Goal: Task Accomplishment & Management: Manage account settings

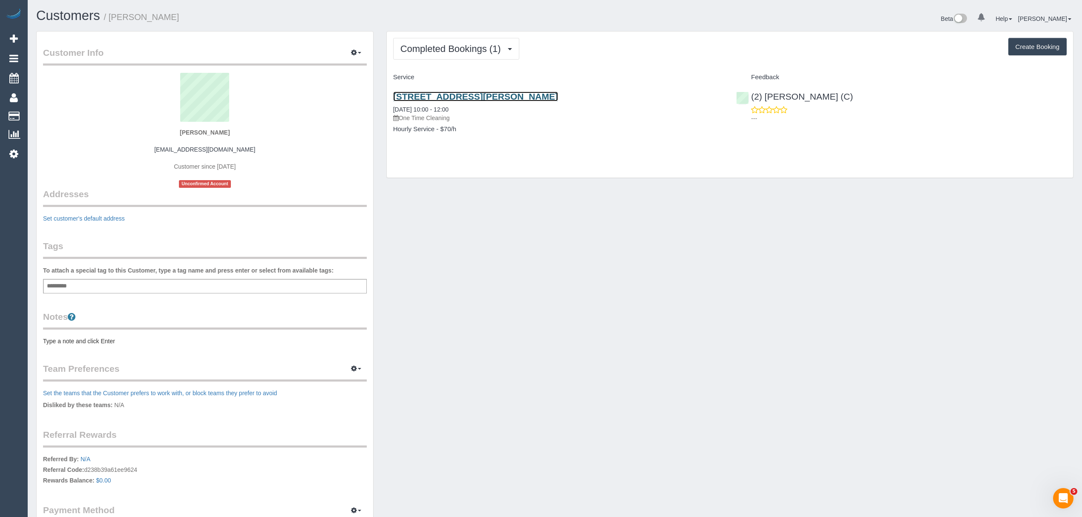
click at [425, 93] on link "35-37 Bartlett Avenue, Croydon, VIC 3136" at bounding box center [475, 97] width 165 height 10
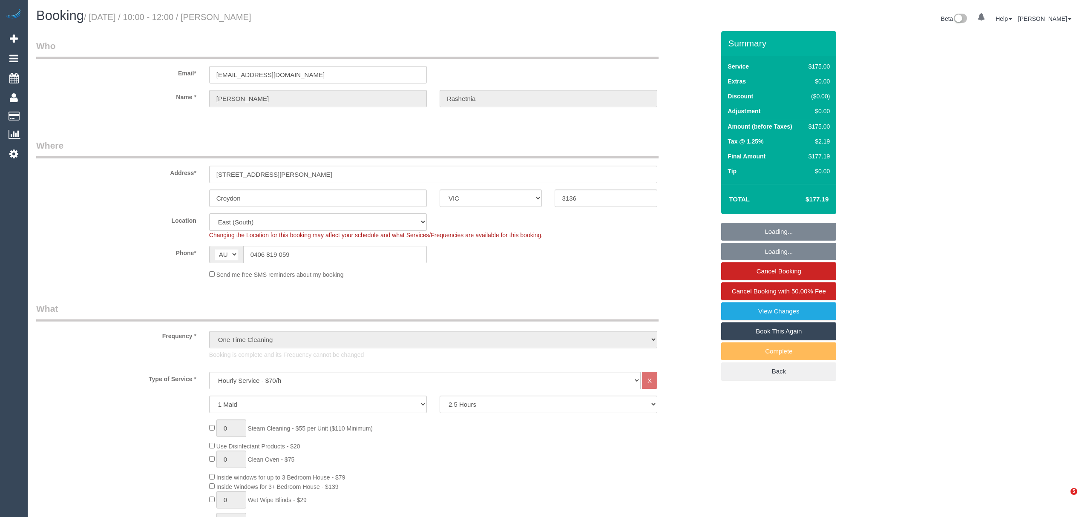
select select "VIC"
select select "150"
select select "number:27"
select select "number:14"
select select "number:19"
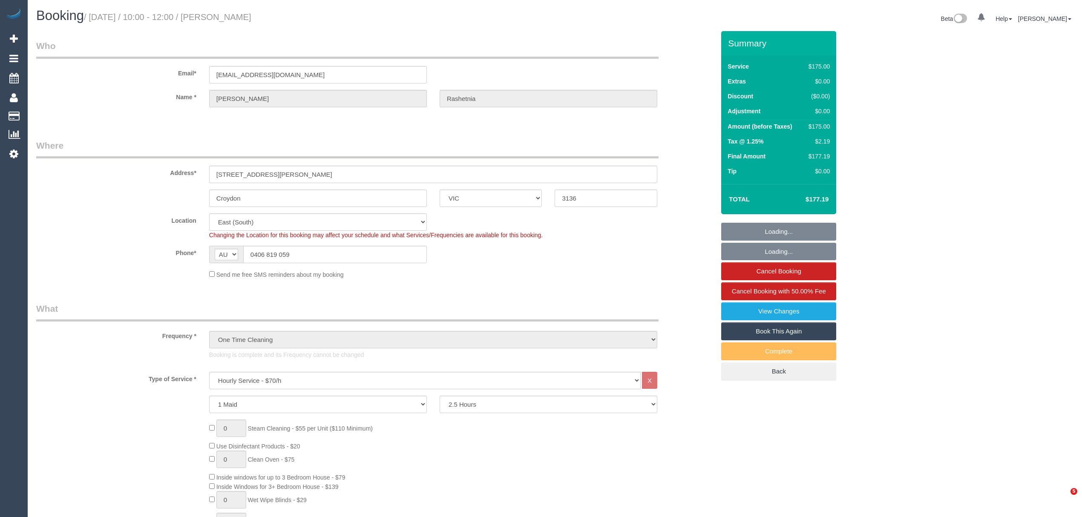
select select "number:36"
select select "spot1"
